Goal: Information Seeking & Learning: Compare options

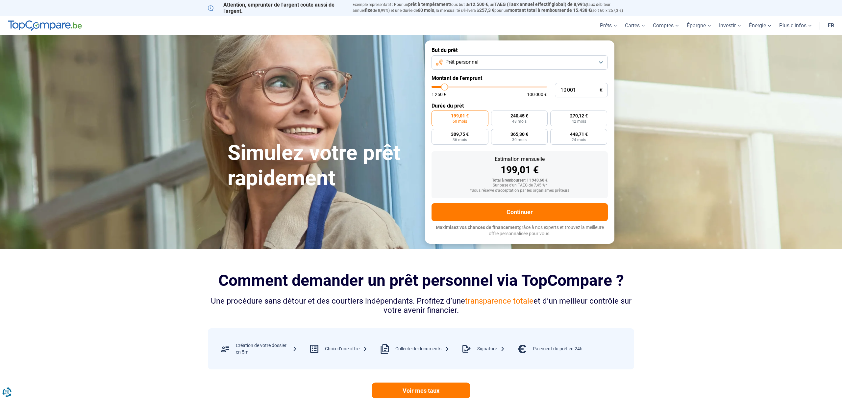
click at [480, 62] on button "Prêt personnel" at bounding box center [519, 62] width 176 height 14
click at [476, 78] on span "Prêt personnel" at bounding box center [460, 78] width 33 height 7
click at [581, 90] on input "10 001" at bounding box center [581, 90] width 53 height 14
type input "1 000"
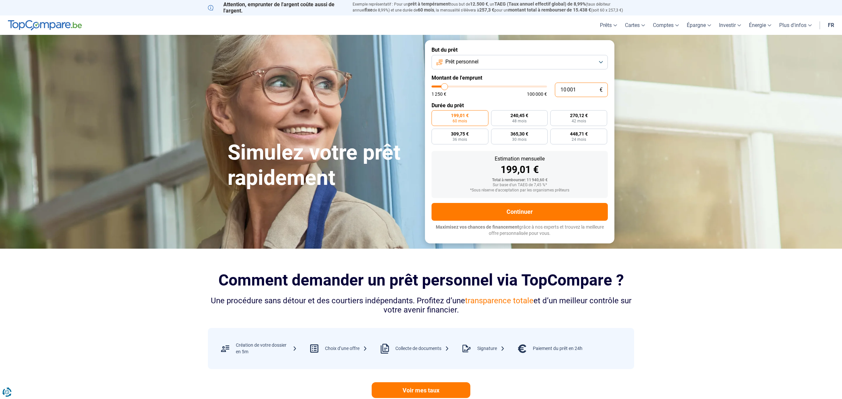
type input "1250"
type input "100"
type input "1250"
type input "10"
type input "1250"
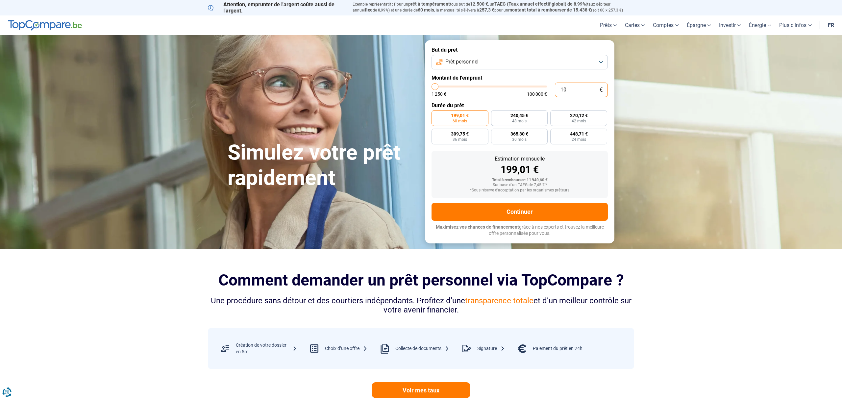
type input "1"
type input "1250"
type input "0"
type input "1250"
type input "6"
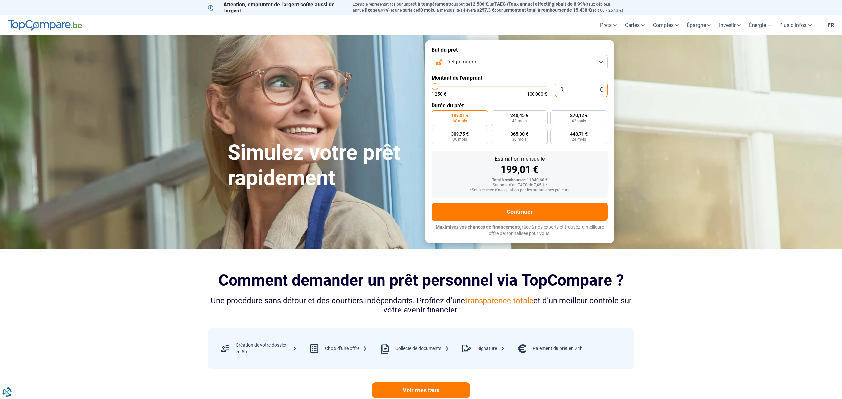
type input "1250"
type input "60"
type input "1250"
type input "600"
type input "1250"
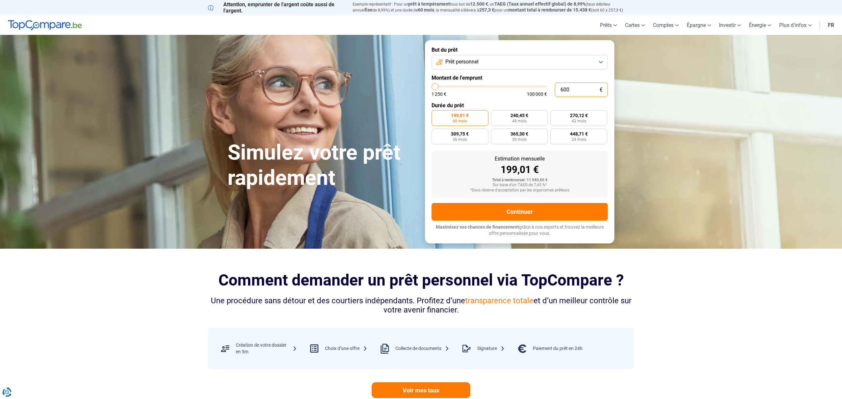
type input "6 000"
type input "6000"
type input "60 000"
type input "60000"
type input "600 000"
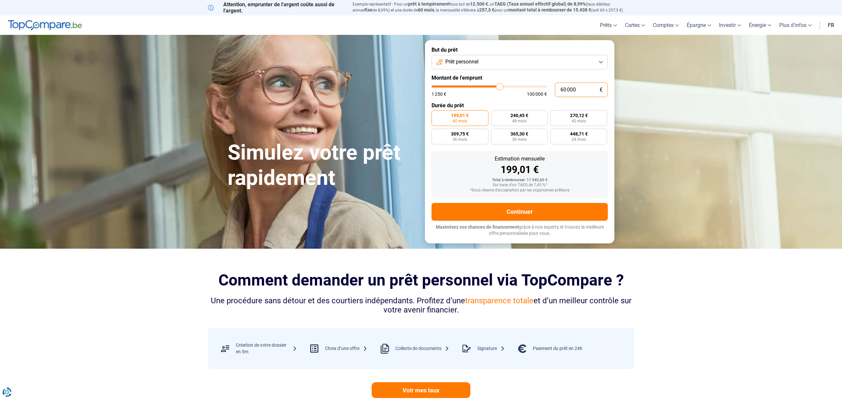
type input "100000"
type input "100 000"
type input "100000"
radio input "false"
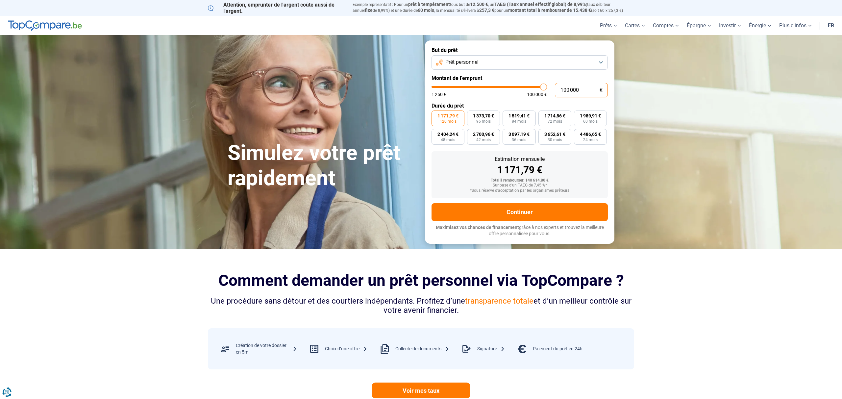
type input "100 000"
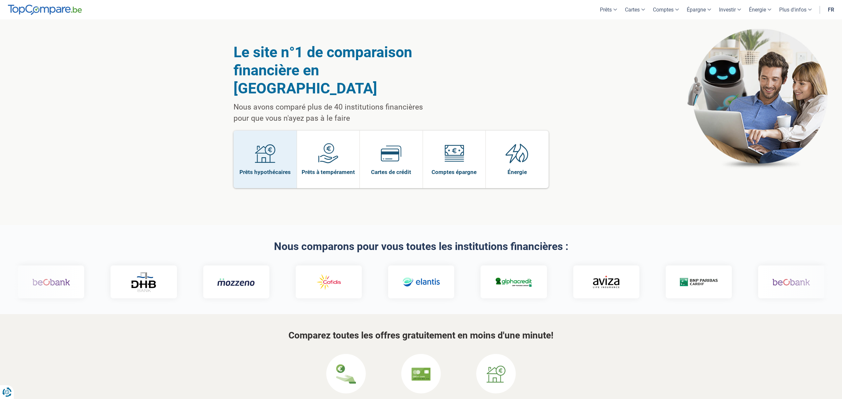
click at [267, 143] on img at bounding box center [265, 153] width 20 height 20
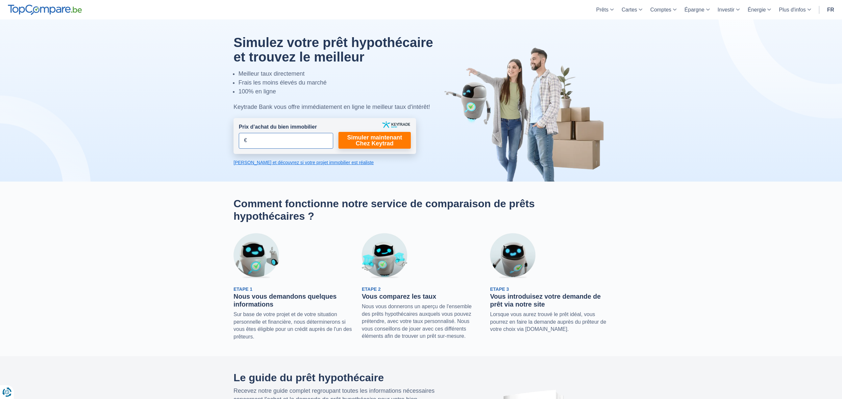
click at [267, 139] on input "Prix d’achat du bien immobilier" at bounding box center [286, 141] width 94 height 16
type input "850.000"
click at [375, 136] on link "Simuler maintenant Chez Keytrad" at bounding box center [374, 140] width 72 height 17
click at [374, 143] on link "Simuler maintenant Chez Keytrad" at bounding box center [374, 140] width 72 height 17
click at [360, 140] on link "Simuler maintenant Chez Keytrad" at bounding box center [374, 140] width 72 height 17
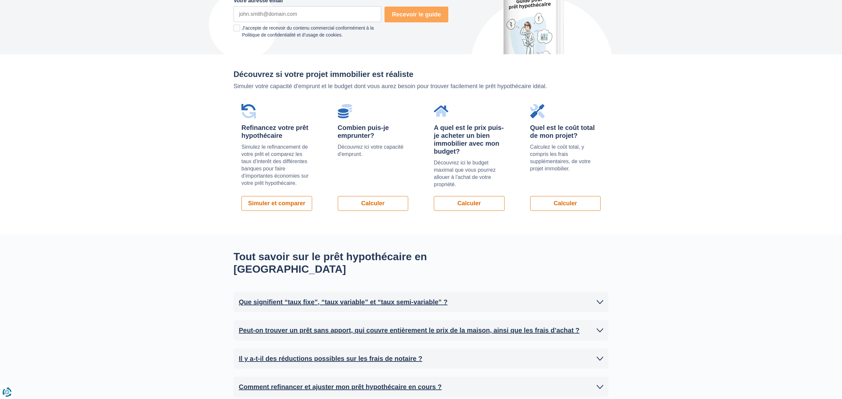
scroll to position [440, 0]
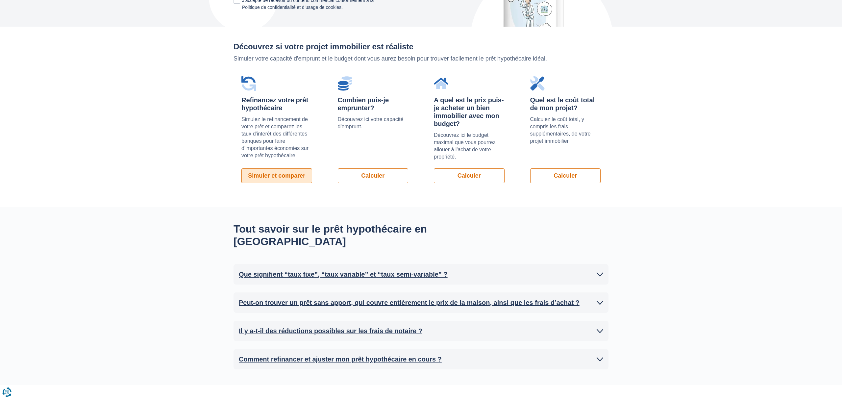
click at [284, 177] on link "Simuler et comparer" at bounding box center [276, 175] width 71 height 15
